Goal: Transaction & Acquisition: Purchase product/service

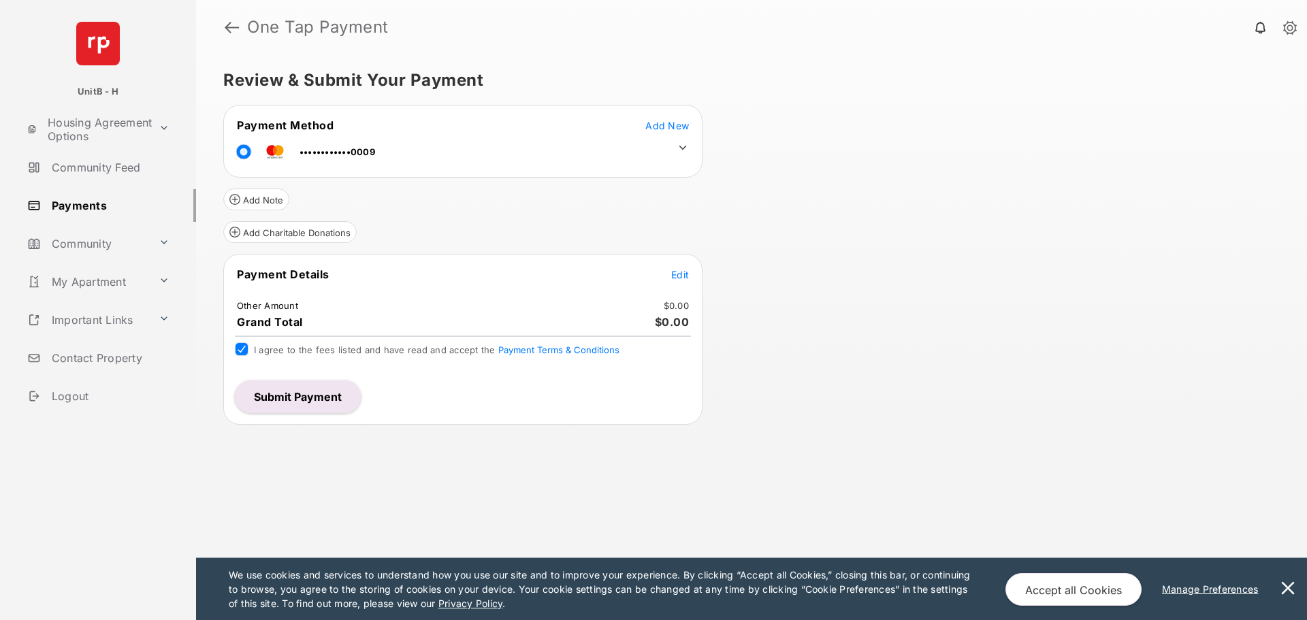
click at [682, 276] on span "Edit" at bounding box center [680, 275] width 18 height 12
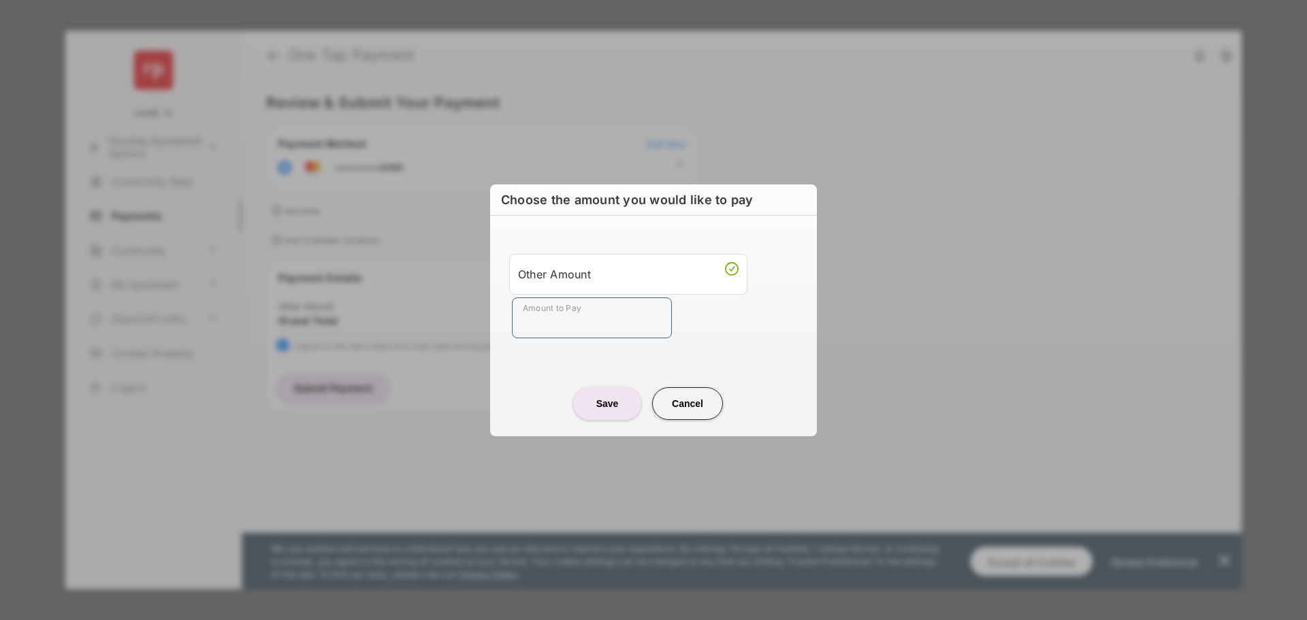
click at [580, 308] on input "Amount to Pay" at bounding box center [592, 317] width 160 height 41
type input "***"
click at [585, 397] on button "Save" at bounding box center [607, 403] width 68 height 33
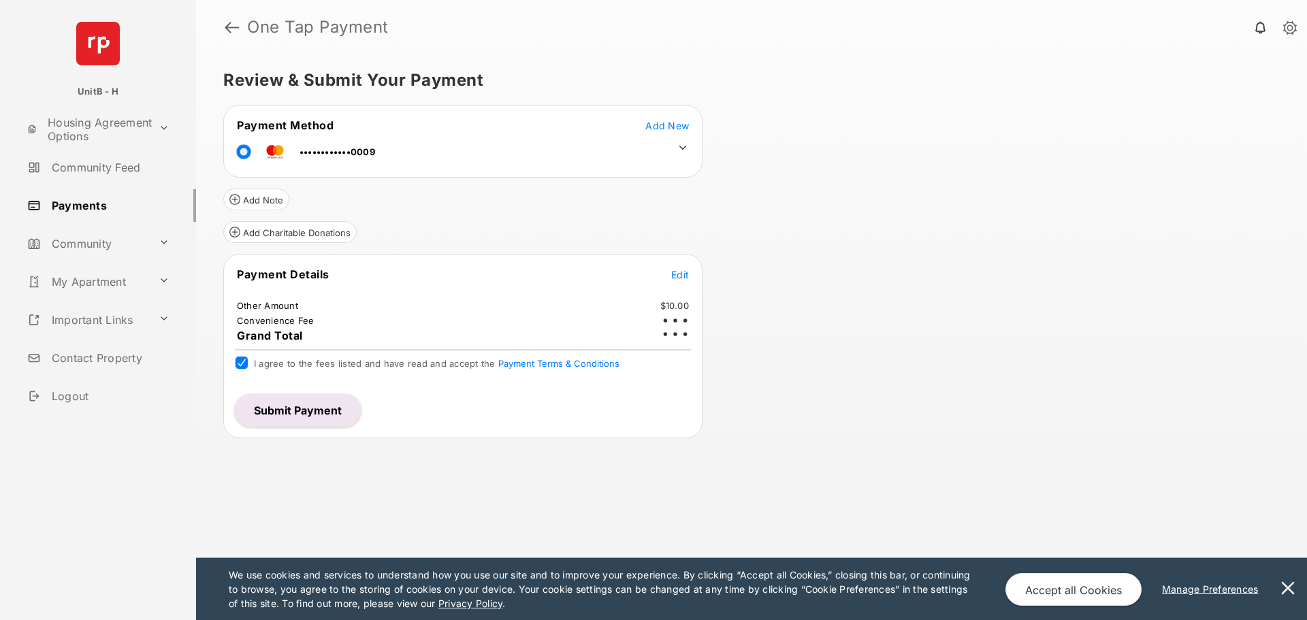
click at [315, 418] on button "Submit Payment" at bounding box center [298, 410] width 126 height 33
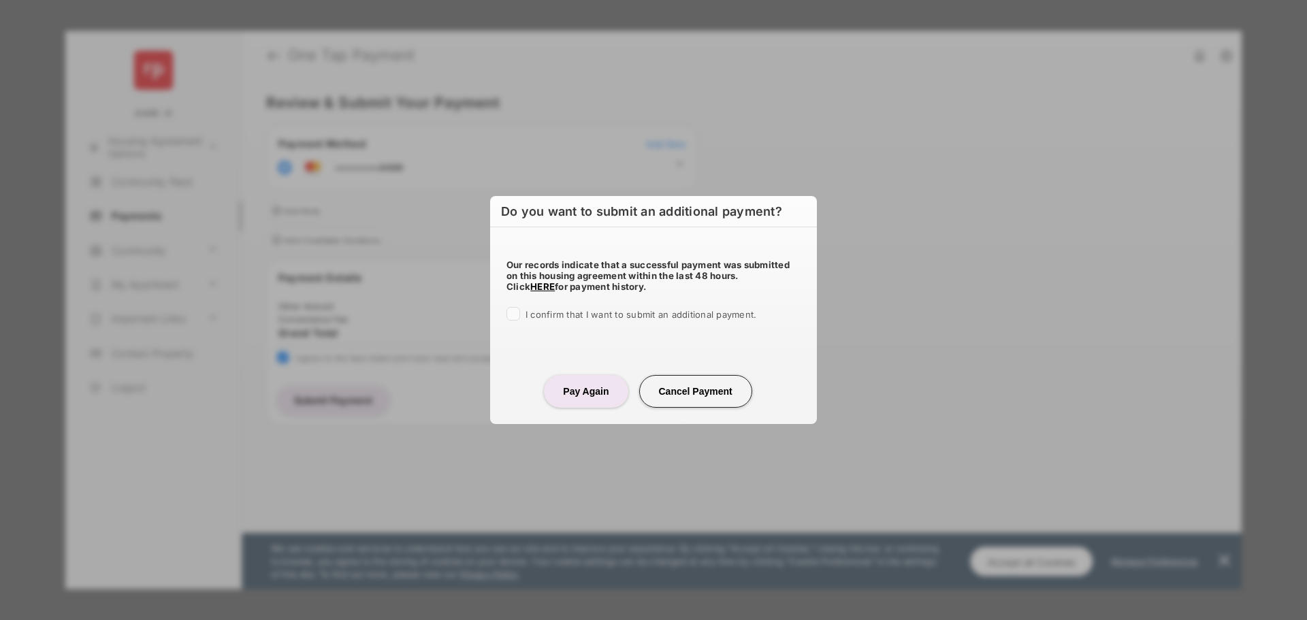
click at [511, 307] on div at bounding box center [513, 314] width 14 height 14
click at [694, 383] on button "Cancel Payment" at bounding box center [695, 391] width 113 height 33
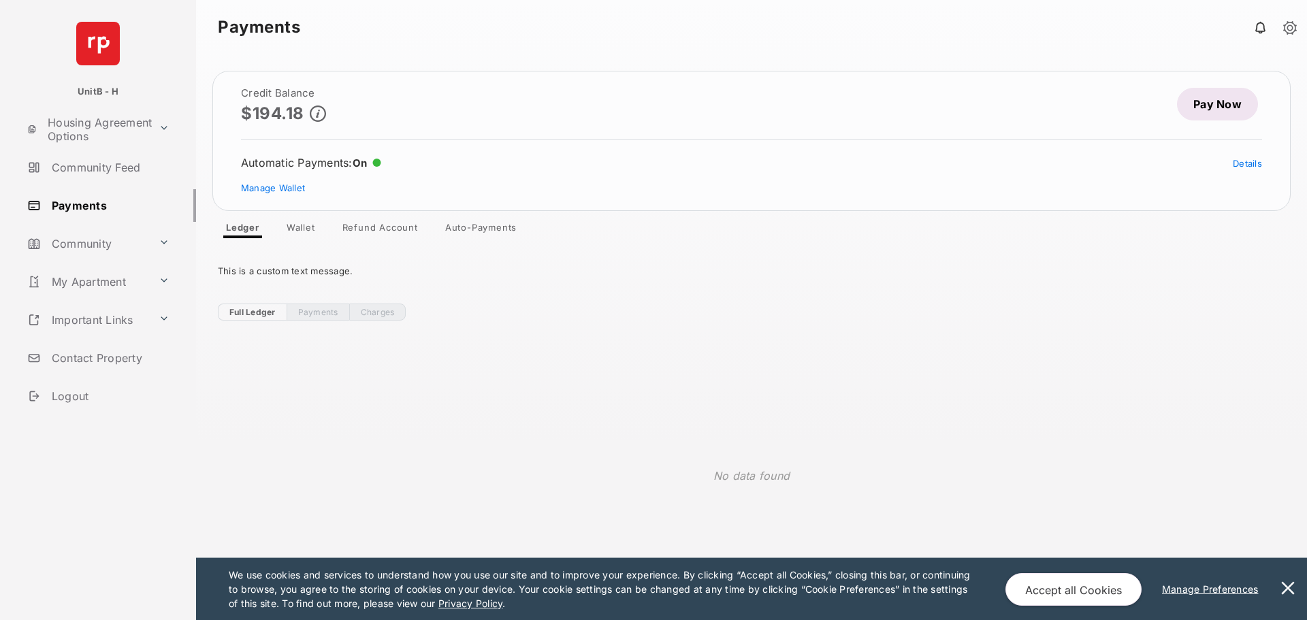
click at [304, 230] on link "Wallet" at bounding box center [301, 230] width 50 height 16
